Goal: Task Accomplishment & Management: Use online tool/utility

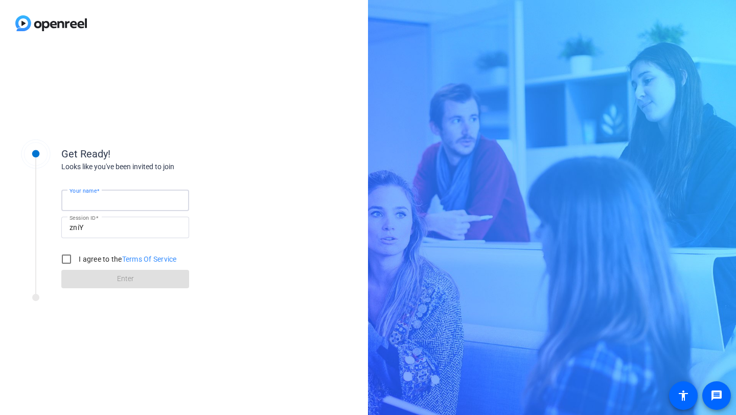
click at [138, 203] on input "Your name" at bounding box center [124, 200] width 111 height 12
type input "[PERSON_NAME]"
click at [67, 259] on input "I agree to the Terms Of Service" at bounding box center [66, 259] width 20 height 20
checkbox input "true"
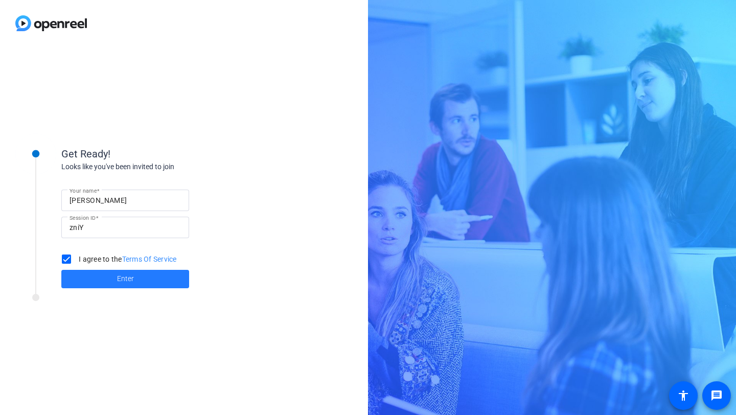
click at [160, 283] on span at bounding box center [125, 279] width 128 height 25
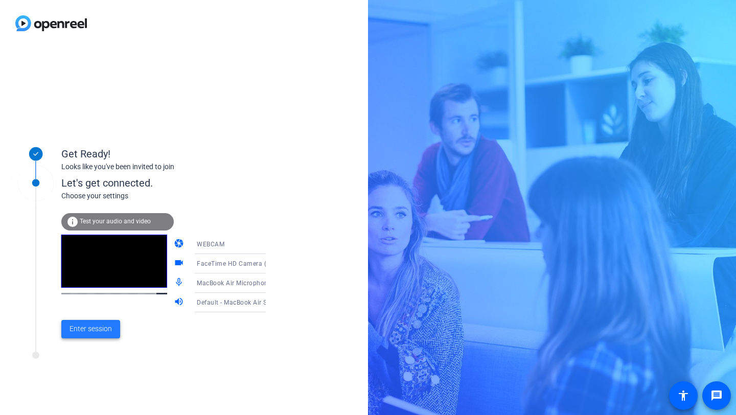
click at [110, 334] on span "Enter session" at bounding box center [90, 328] width 42 height 11
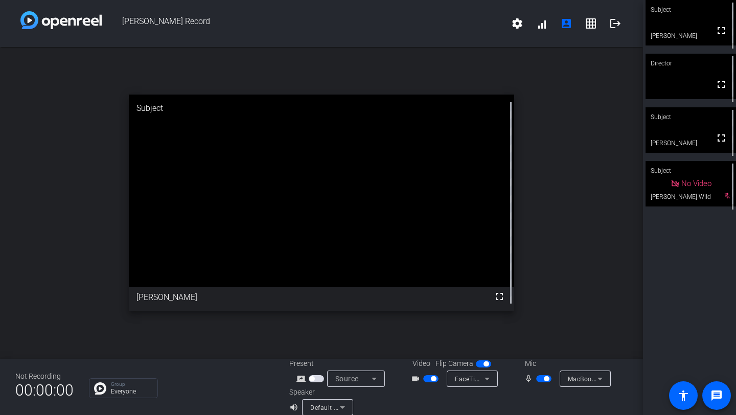
click at [545, 378] on span "button" at bounding box center [545, 378] width 5 height 5
click at [434, 377] on span "button" at bounding box center [433, 378] width 5 height 5
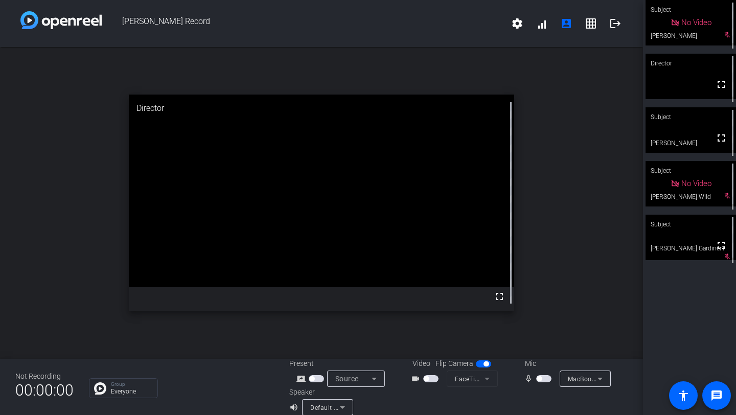
click at [724, 228] on div "Subject" at bounding box center [690, 224] width 90 height 19
click at [688, 139] on video at bounding box center [690, 129] width 90 height 45
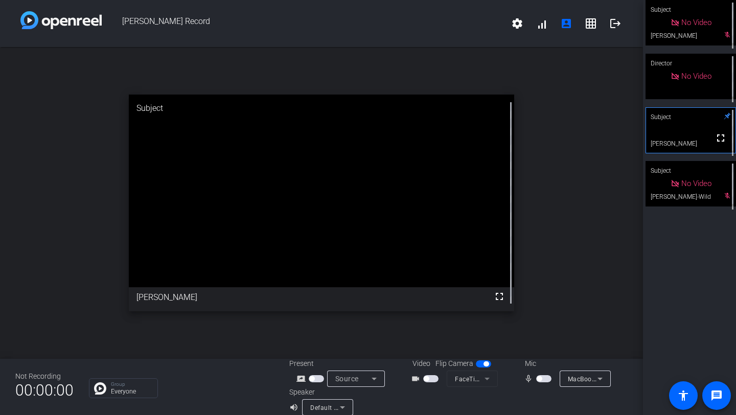
click at [537, 380] on span "button" at bounding box center [538, 378] width 5 height 5
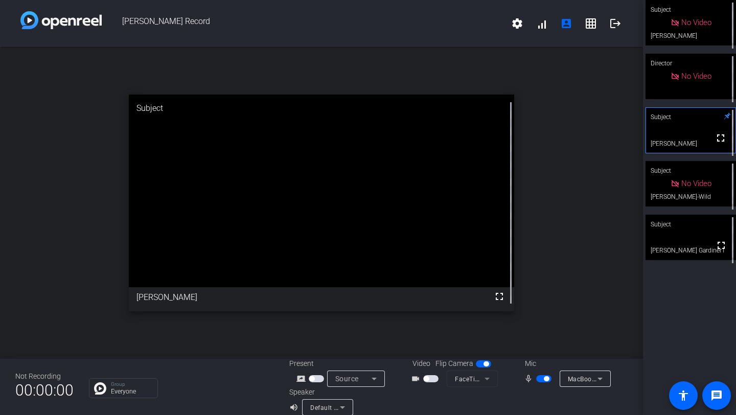
click at [546, 378] on span "button" at bounding box center [545, 378] width 5 height 5
click at [486, 363] on span "button" at bounding box center [485, 363] width 5 height 5
click at [541, 379] on span "button" at bounding box center [538, 378] width 5 height 5
click at [426, 379] on span "button" at bounding box center [425, 378] width 5 height 5
click at [547, 379] on span "button" at bounding box center [545, 378] width 5 height 5
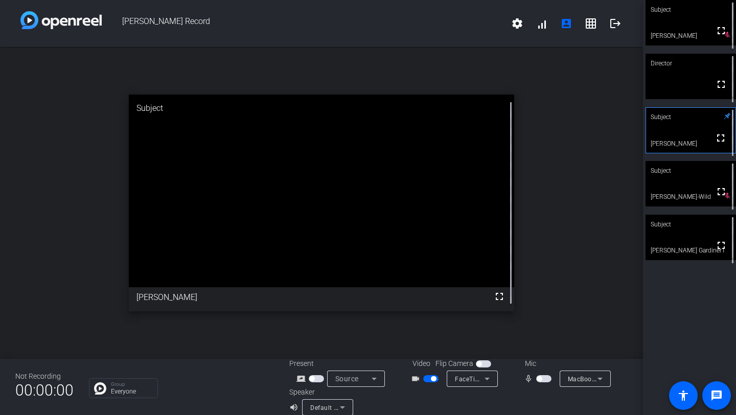
click at [432, 377] on span "button" at bounding box center [433, 378] width 5 height 5
click at [540, 377] on span "button" at bounding box center [538, 378] width 5 height 5
click at [545, 377] on span "button" at bounding box center [545, 378] width 5 height 5
click at [545, 377] on span "button" at bounding box center [543, 378] width 15 height 7
click at [545, 377] on span "button" at bounding box center [545, 378] width 5 height 5
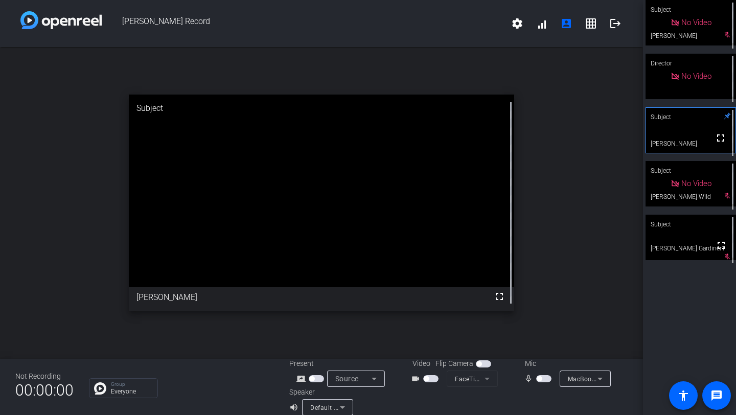
click at [545, 377] on span "button" at bounding box center [543, 378] width 15 height 7
click at [545, 377] on span "button" at bounding box center [545, 378] width 5 height 5
click at [539, 377] on span "button" at bounding box center [538, 378] width 5 height 5
click at [426, 377] on span "button" at bounding box center [425, 378] width 5 height 5
